Goal: Information Seeking & Learning: Find specific fact

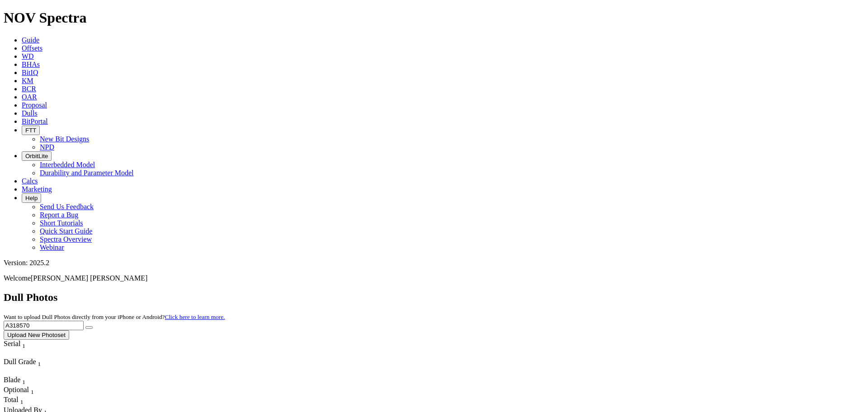
click at [633, 292] on div "Dull Photos Want to upload Dull Photos directly from your iPhone or Android? Cl…" at bounding box center [434, 316] width 861 height 48
type input "F317194"
click at [85, 327] on button "submit" at bounding box center [88, 328] width 7 height 3
drag, startPoint x: 688, startPoint y: 44, endPoint x: 646, endPoint y: 42, distance: 42.1
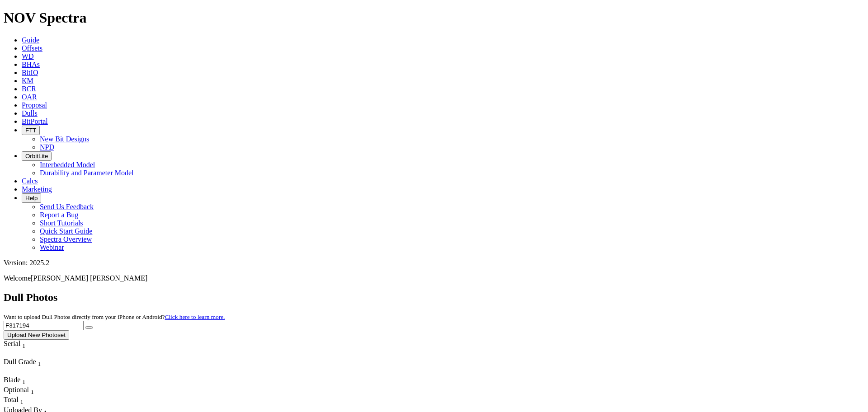
click at [646, 292] on div "Dull Photos Want to upload Dull Photos directly from your iPhone or Android? Cl…" at bounding box center [434, 316] width 861 height 48
paste input "A318102"
type input "A318102"
click at [85, 327] on button "submit" at bounding box center [88, 328] width 7 height 3
click at [93, 327] on button "submit" at bounding box center [88, 328] width 7 height 3
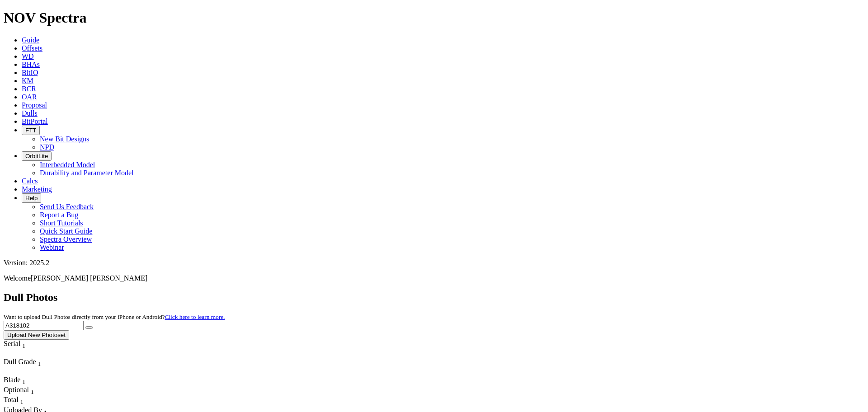
drag, startPoint x: 678, startPoint y: 41, endPoint x: 645, endPoint y: 40, distance: 33.5
click at [645, 292] on div "Dull Photos Want to upload Dull Photos directly from your iPhone or Android? Cl…" at bounding box center [434, 316] width 861 height 48
paste input "A316392"
type input "A316392"
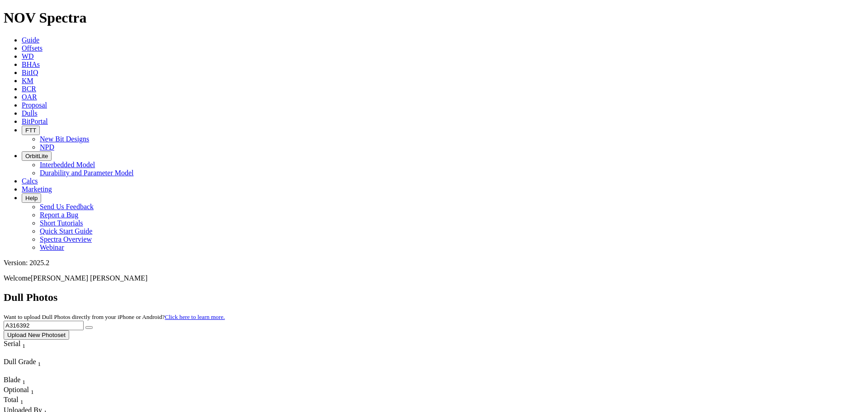
click at [85, 327] on button "submit" at bounding box center [88, 328] width 7 height 3
drag, startPoint x: 677, startPoint y: 36, endPoint x: 642, endPoint y: 38, distance: 35.8
click at [642, 292] on div "Dull Photos Want to upload Dull Photos directly from your iPhone or Android? Cl…" at bounding box center [434, 316] width 861 height 48
paste input "F318755"
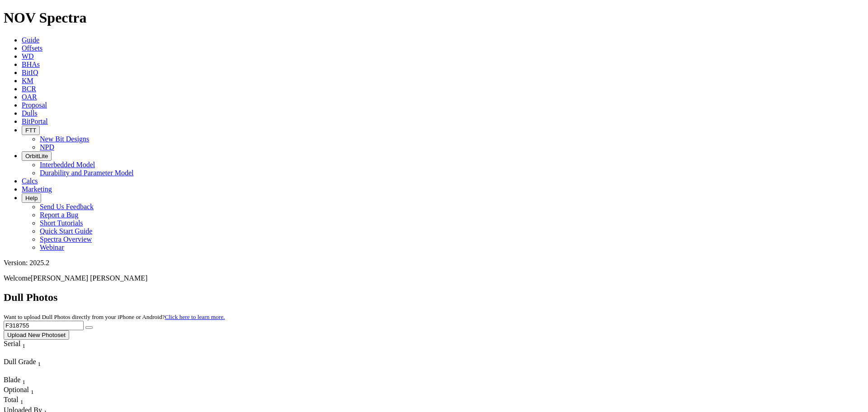
click at [85, 327] on button "submit" at bounding box center [88, 328] width 7 height 3
drag, startPoint x: 681, startPoint y: 39, endPoint x: 641, endPoint y: 40, distance: 39.8
click at [641, 292] on div "Dull Photos Want to upload Dull Photos directly from your iPhone or Android? Cl…" at bounding box center [434, 316] width 861 height 48
click at [84, 321] on input "F318755" at bounding box center [44, 325] width 80 height 9
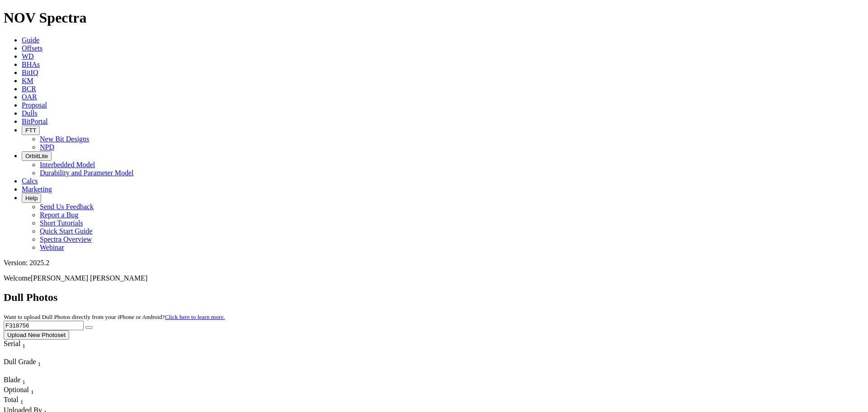
click at [85, 327] on button "submit" at bounding box center [88, 328] width 7 height 3
drag, startPoint x: 678, startPoint y: 40, endPoint x: 653, endPoint y: 39, distance: 25.3
click at [84, 321] on input "F318756" at bounding box center [44, 325] width 80 height 9
drag, startPoint x: 685, startPoint y: 40, endPoint x: 641, endPoint y: 36, distance: 43.6
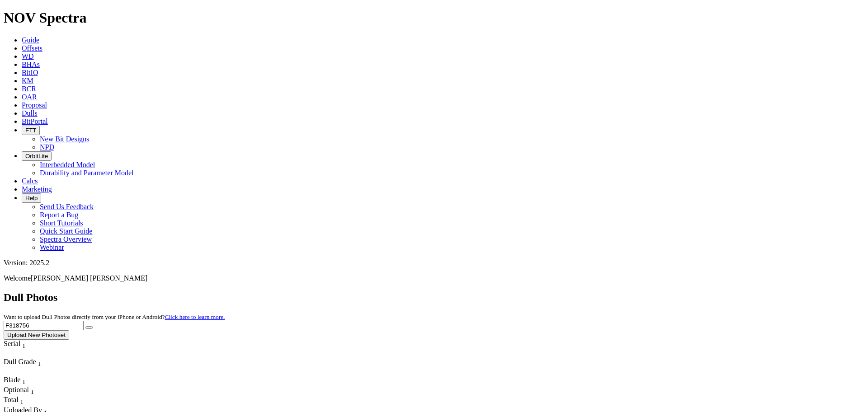
click at [641, 292] on div "Dull Photos Want to upload Dull Photos directly from your iPhone or Android? Cl…" at bounding box center [434, 316] width 861 height 48
click at [85, 327] on button "submit" at bounding box center [88, 328] width 7 height 3
drag, startPoint x: 680, startPoint y: 41, endPoint x: 638, endPoint y: 38, distance: 42.2
click at [638, 292] on div "Dull Photos Want to upload Dull Photos directly from your iPhone or Android? Cl…" at bounding box center [434, 316] width 861 height 48
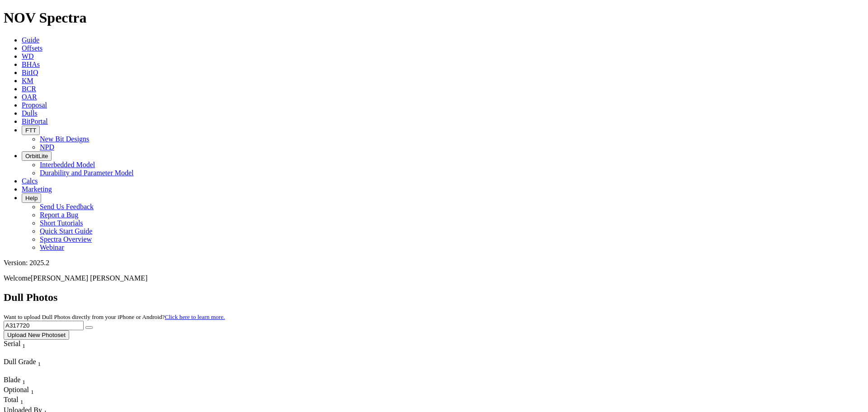
type input "A317720"
click at [85, 327] on button "submit" at bounding box center [88, 328] width 7 height 3
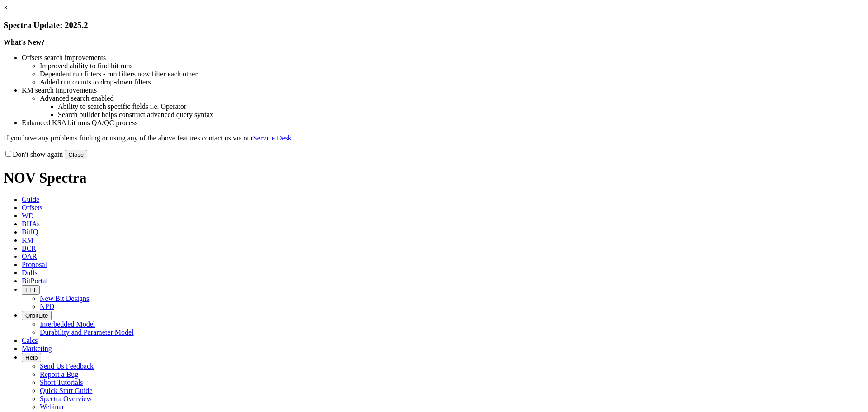
click at [8, 11] on link "×" at bounding box center [6, 8] width 4 height 8
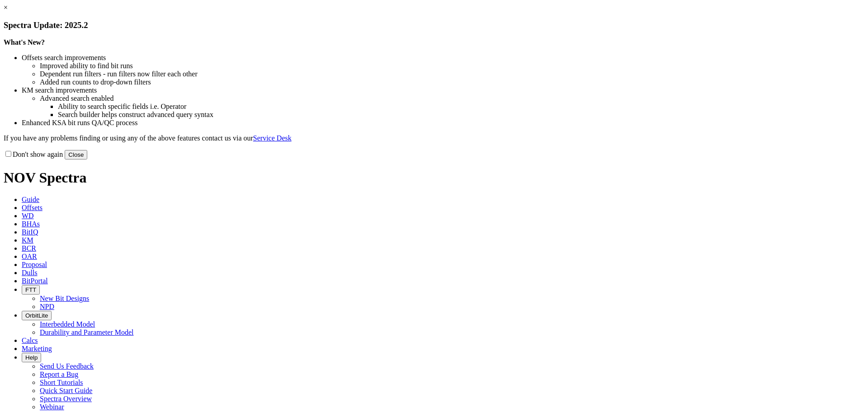
click at [8, 11] on link "×" at bounding box center [6, 8] width 4 height 8
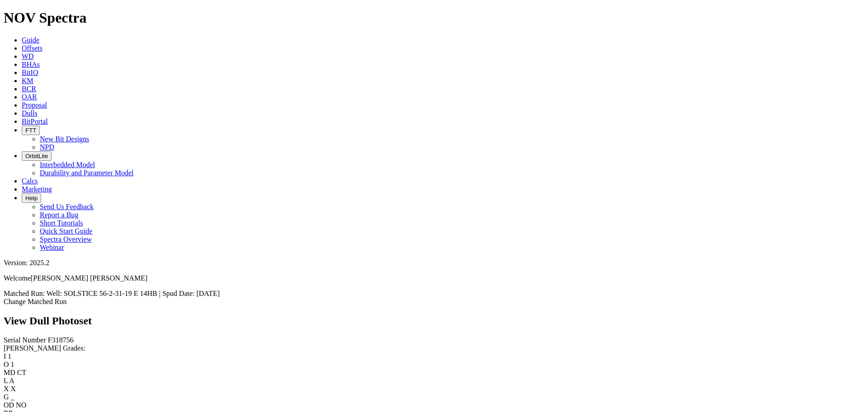
scroll to position [452, 0]
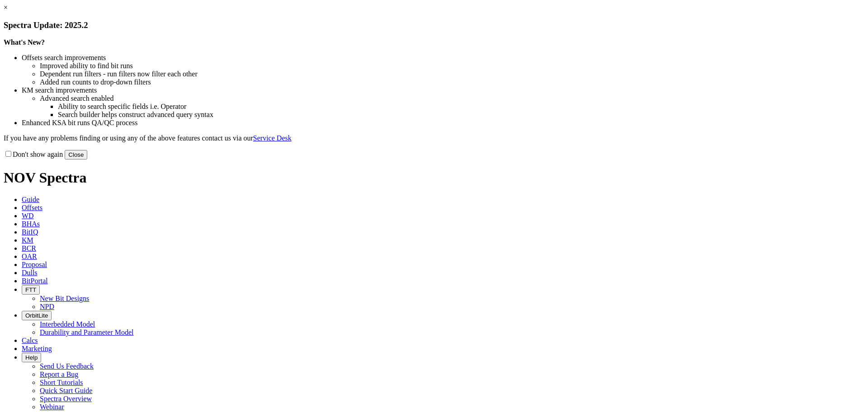
click at [8, 11] on link "×" at bounding box center [6, 8] width 4 height 8
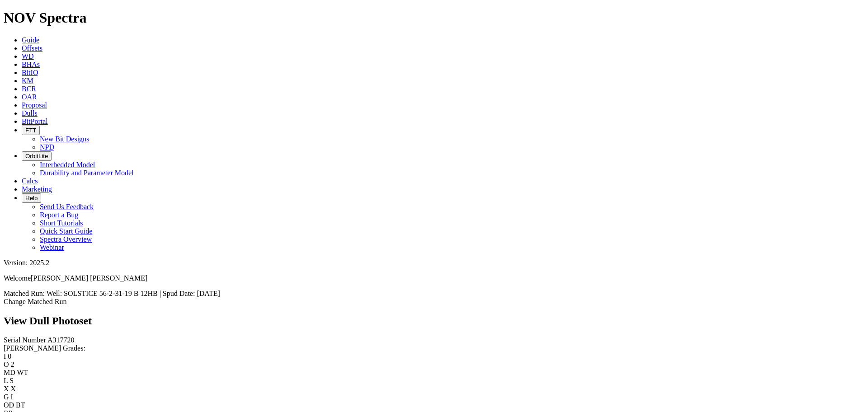
scroll to position [961, 0]
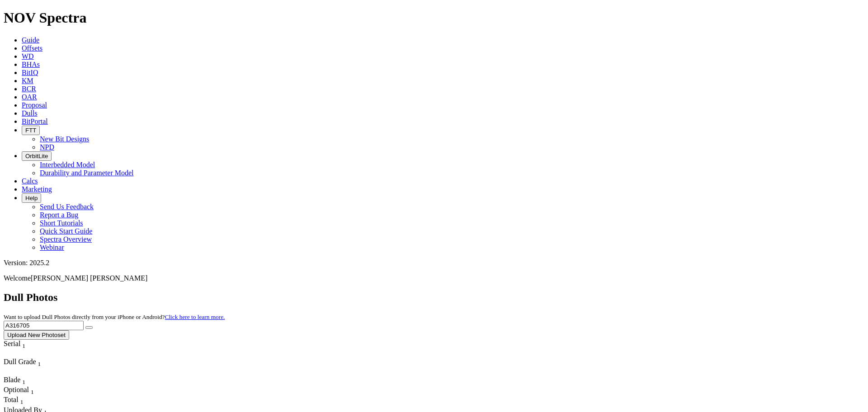
click at [85, 327] on button "submit" at bounding box center [88, 328] width 7 height 3
drag, startPoint x: 686, startPoint y: 42, endPoint x: 662, endPoint y: 40, distance: 23.6
click at [84, 321] on input "A316705" at bounding box center [44, 325] width 80 height 9
type input "A317721"
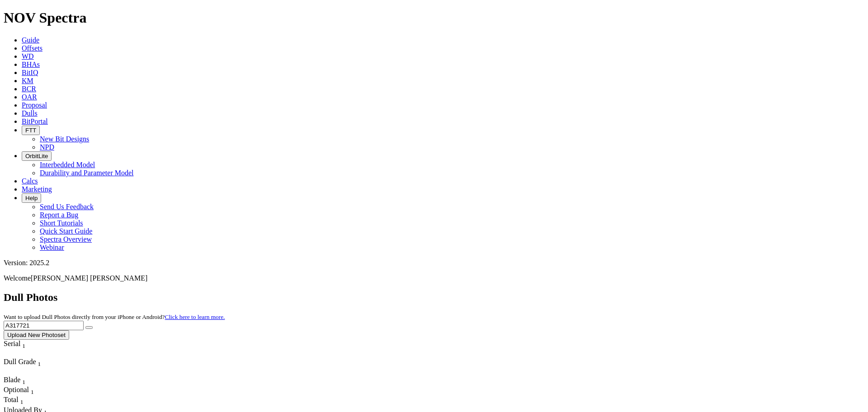
click at [93, 327] on button "submit" at bounding box center [88, 328] width 7 height 3
drag, startPoint x: 681, startPoint y: 40, endPoint x: 644, endPoint y: 39, distance: 36.7
click at [644, 292] on div "Dull Photos Want to upload Dull Photos directly from your iPhone or Android? Cl…" at bounding box center [434, 316] width 861 height 48
paste input "F318755"
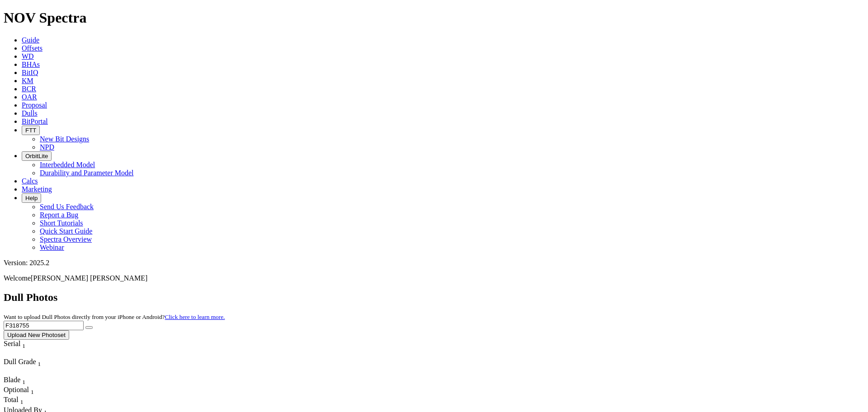
type input "F318755"
click at [93, 327] on button "submit" at bounding box center [88, 328] width 7 height 3
drag, startPoint x: 678, startPoint y: 39, endPoint x: 649, endPoint y: 37, distance: 29.1
click at [84, 321] on input "F318755" at bounding box center [44, 325] width 80 height 9
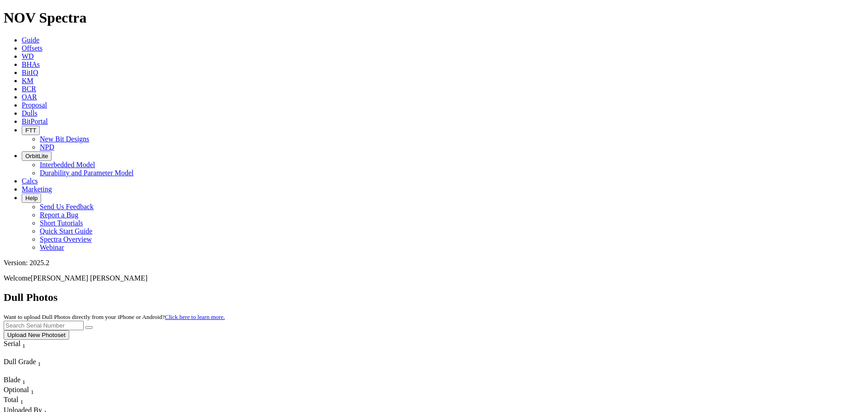
paste input "A318567"
type input "A318567"
click at [85, 327] on button "submit" at bounding box center [88, 328] width 7 height 3
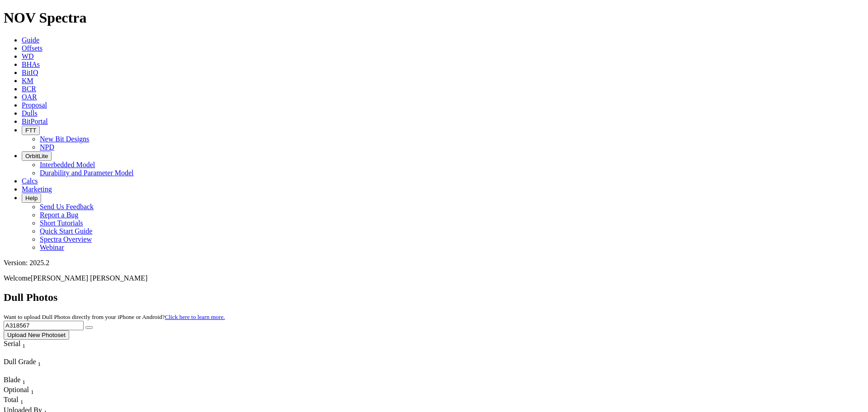
drag, startPoint x: 679, startPoint y: 39, endPoint x: 631, endPoint y: 40, distance: 47.9
click at [631, 292] on div "Dull Photos Want to upload Dull Photos directly from your iPhone or Android? Cl…" at bounding box center [434, 316] width 861 height 48
paste input "A316705"
type input "A316705"
click at [93, 327] on button "submit" at bounding box center [88, 328] width 7 height 3
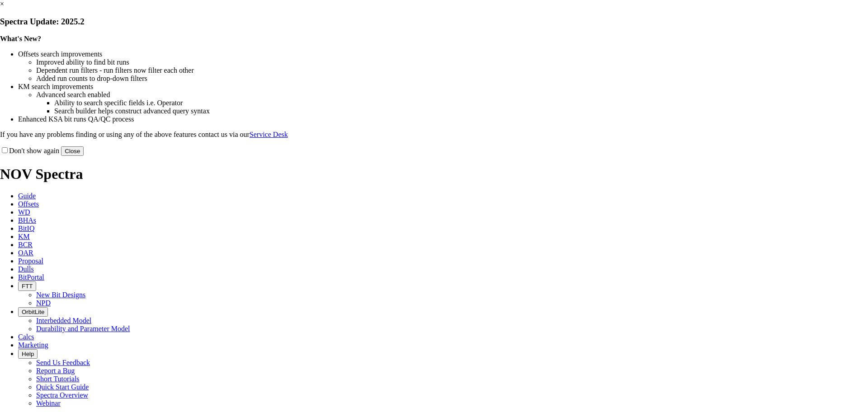
click at [4, 8] on link "×" at bounding box center [2, 4] width 4 height 8
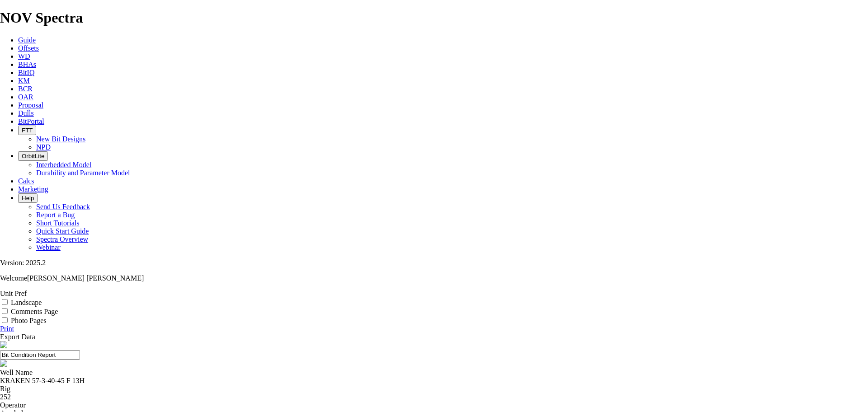
click at [14, 325] on link "Print" at bounding box center [7, 329] width 14 height 8
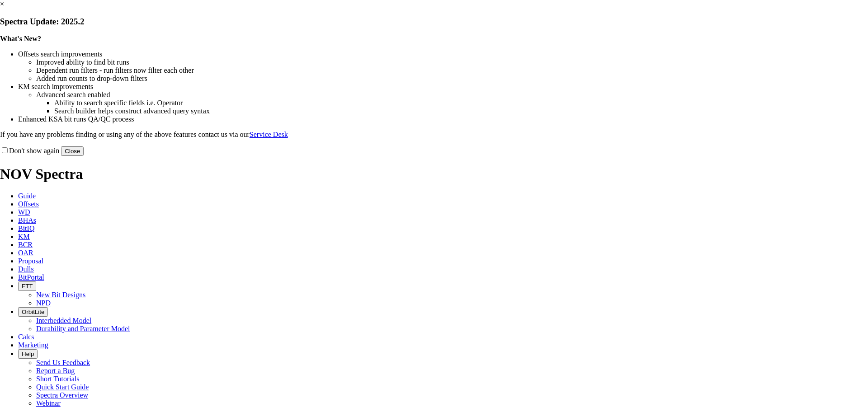
click at [84, 156] on button "Close" at bounding box center [72, 151] width 23 height 9
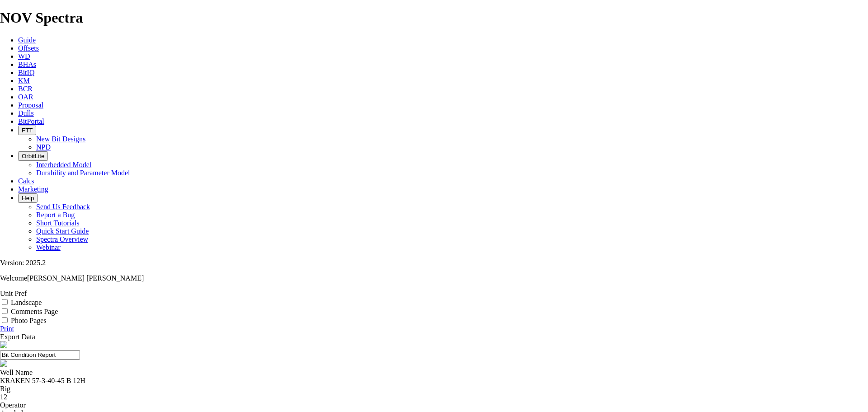
click at [14, 325] on link "Print" at bounding box center [7, 329] width 14 height 8
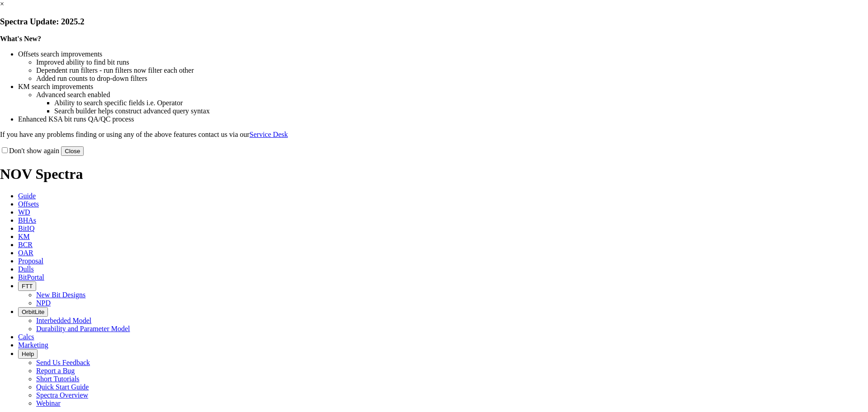
click at [84, 156] on button "Close" at bounding box center [72, 151] width 23 height 9
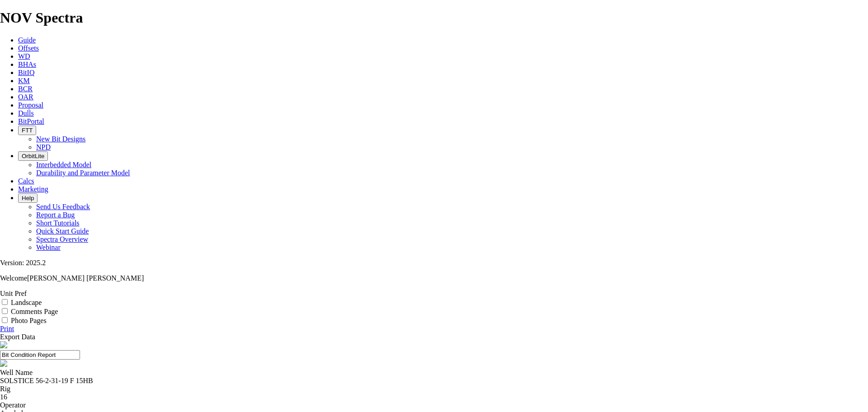
select select "number:0"
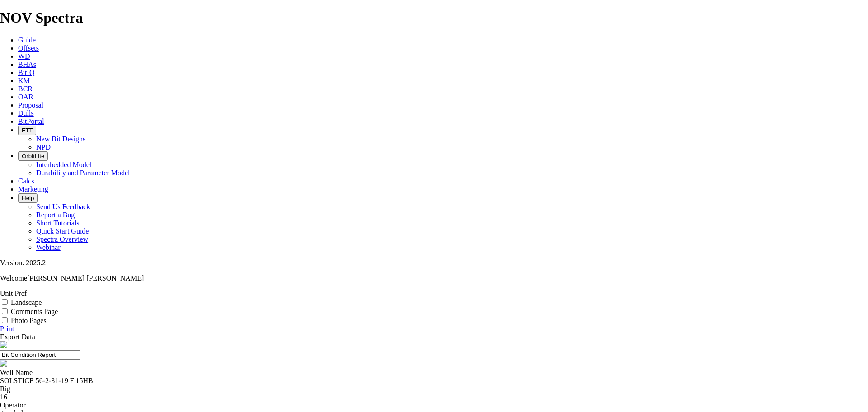
select select "number:0"
select select "number:1"
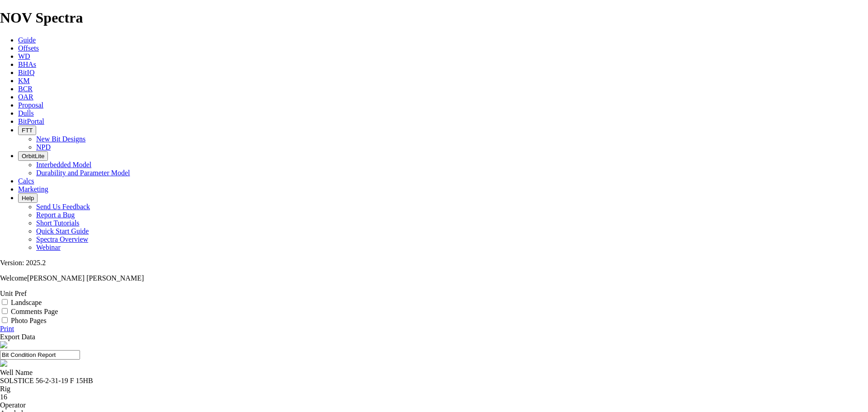
select select "string:BT"
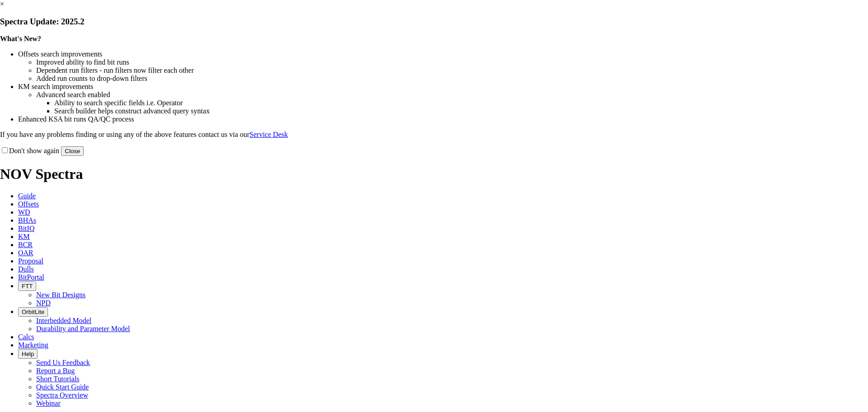
click at [84, 156] on button "Close" at bounding box center [72, 151] width 23 height 9
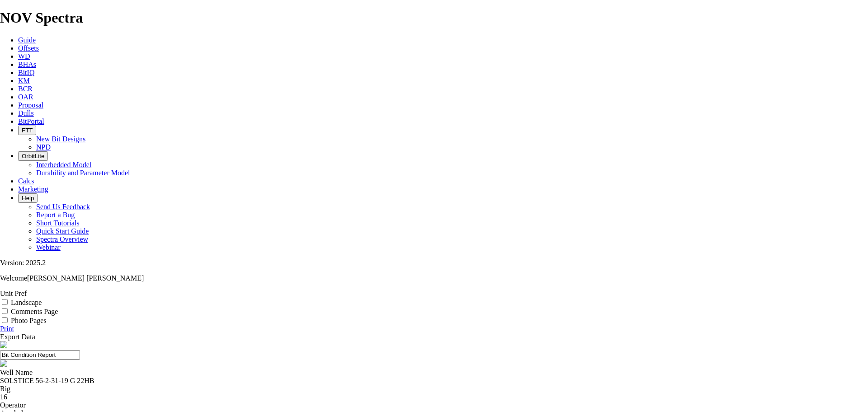
select select "number:2"
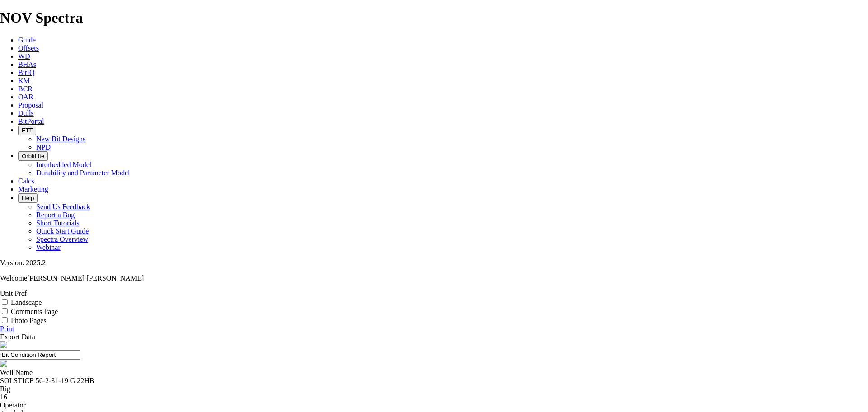
select select "number:1"
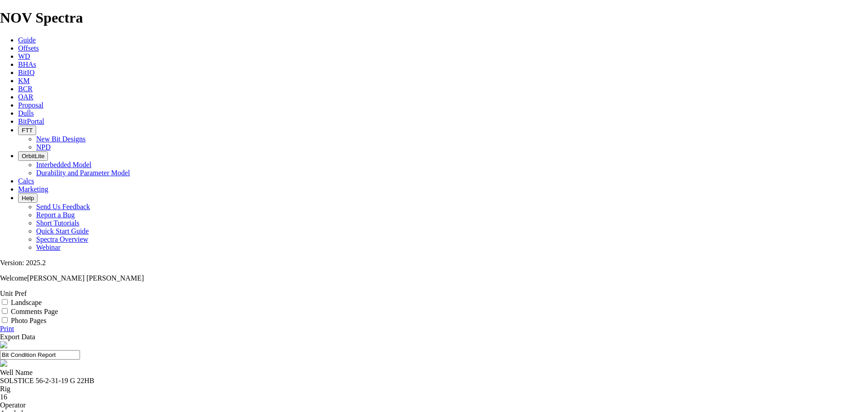
select select "string:BT"
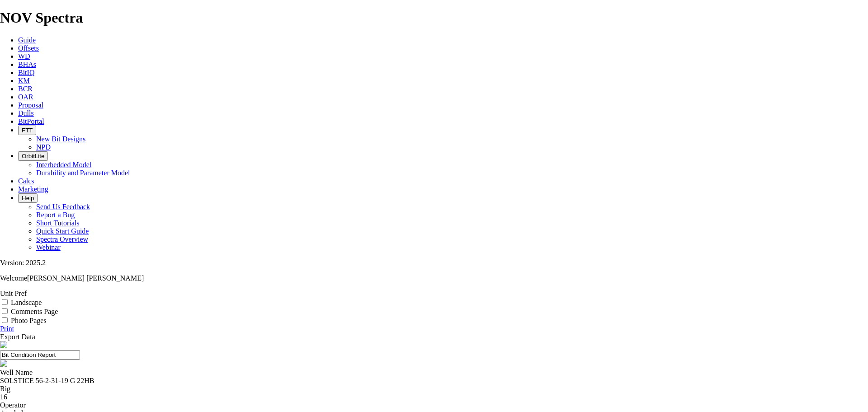
click at [14, 325] on link "Print" at bounding box center [7, 329] width 14 height 8
